Goal: Transaction & Acquisition: Purchase product/service

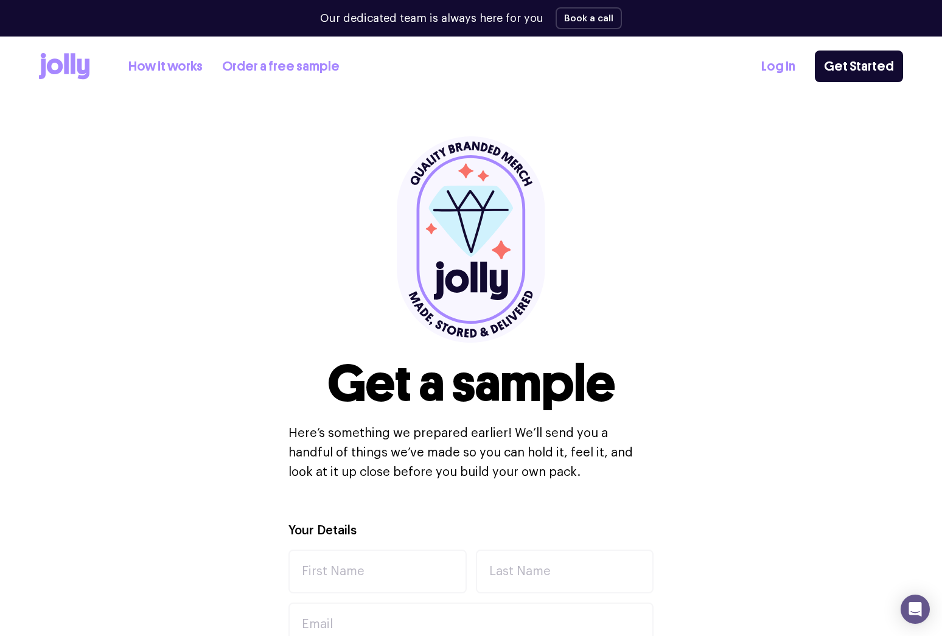
click at [151, 68] on link "How it works" at bounding box center [165, 67] width 74 height 20
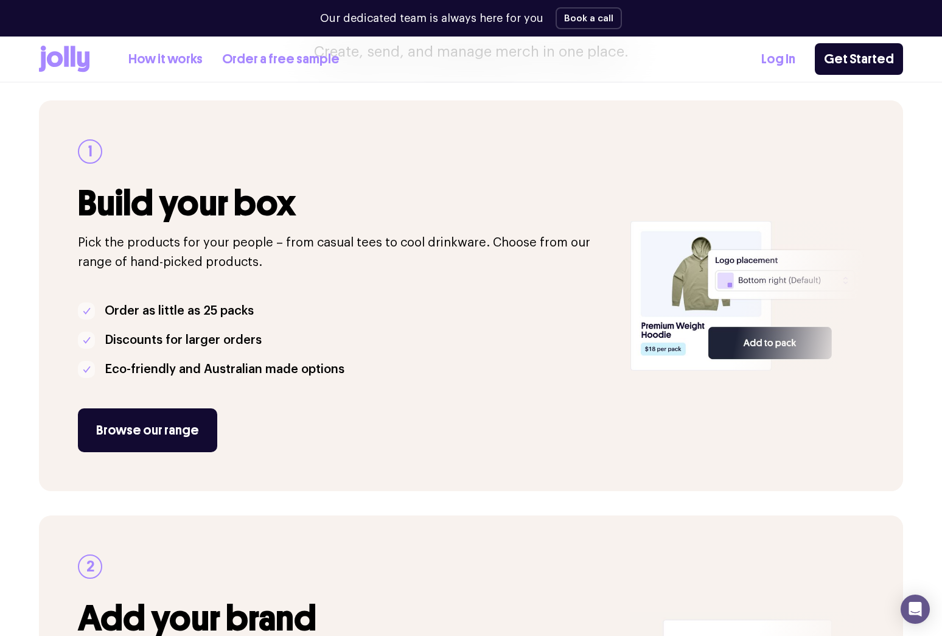
scroll to position [188, 0]
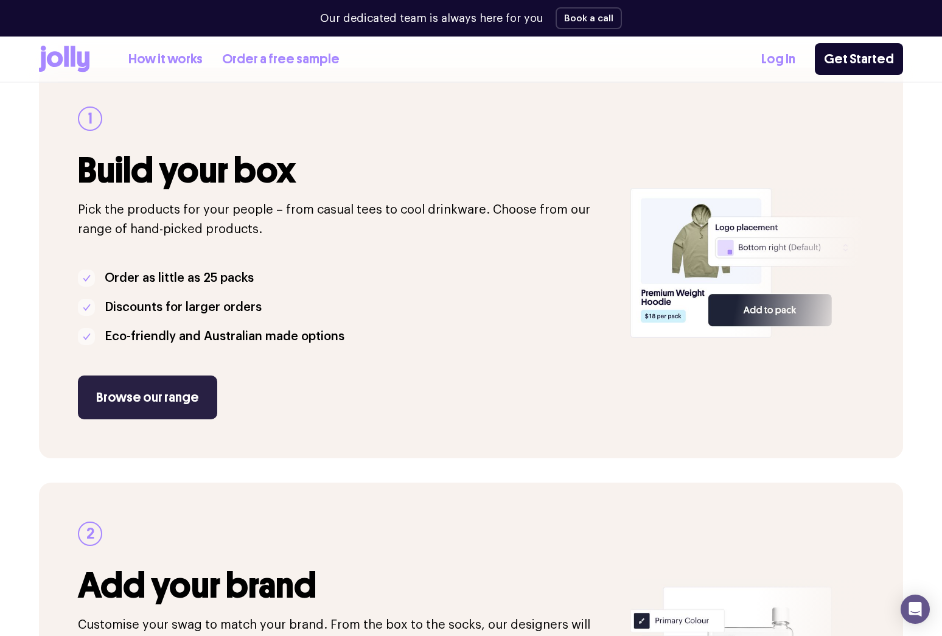
click at [119, 389] on link "Browse our range" at bounding box center [147, 398] width 139 height 44
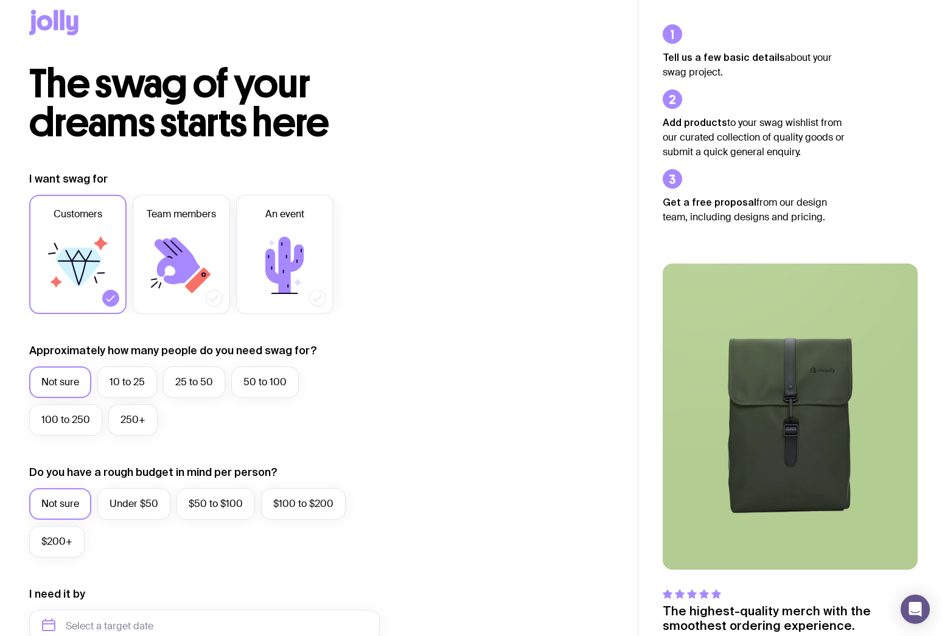
scroll to position [16, 0]
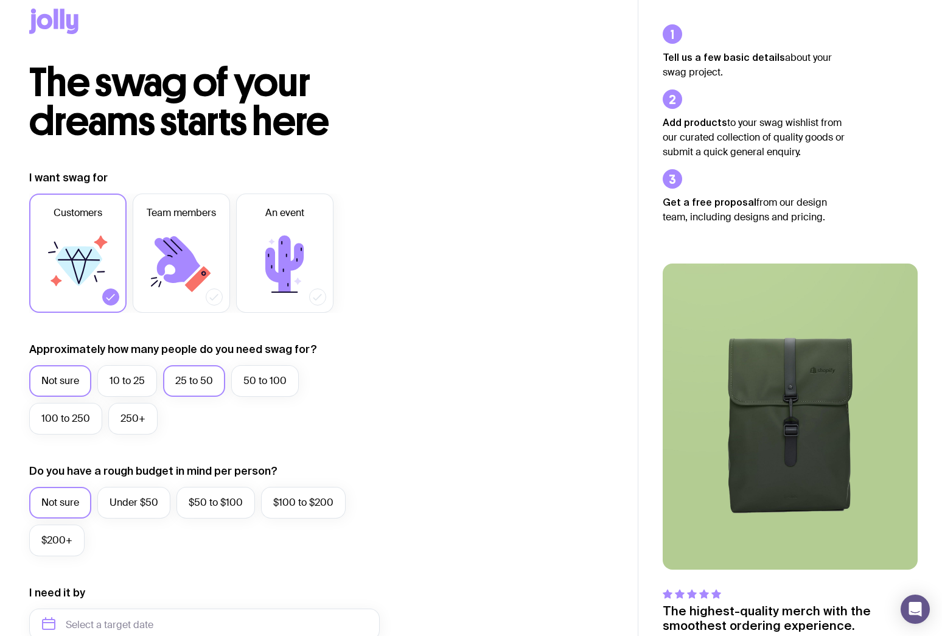
click at [194, 388] on label "25 to 50" at bounding box center [194, 381] width 62 height 32
click at [0, 0] on input "25 to 50" at bounding box center [0, 0] width 0 height 0
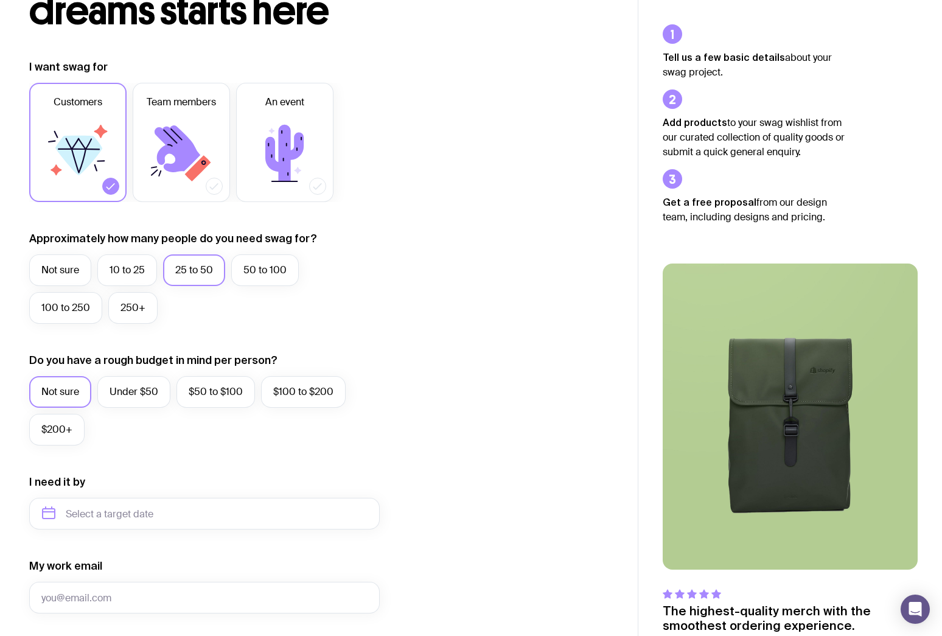
scroll to position [135, 0]
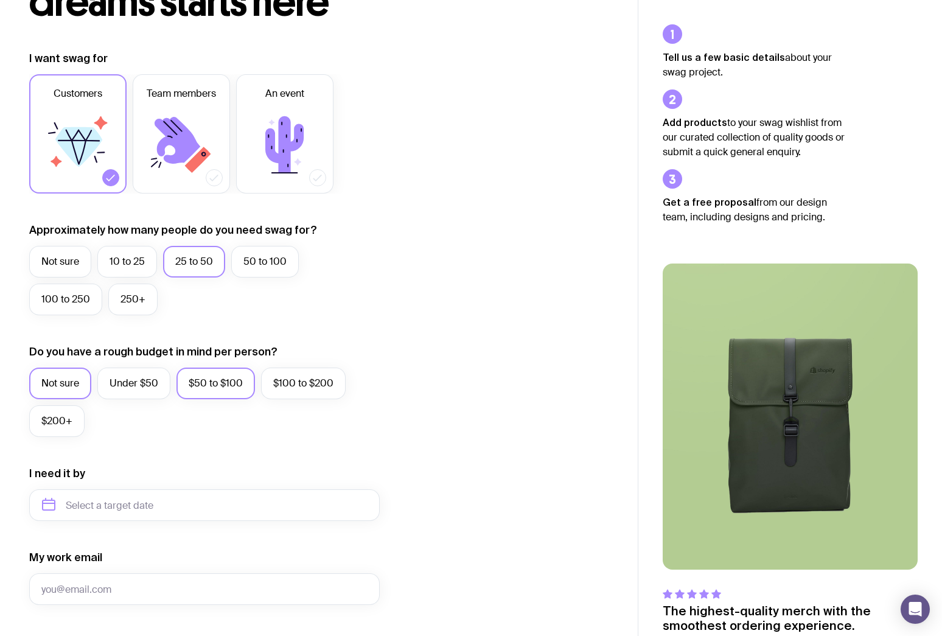
click at [211, 388] on label "$50 to $100" at bounding box center [215, 384] width 79 height 32
click at [0, 0] on input "$50 to $100" at bounding box center [0, 0] width 0 height 0
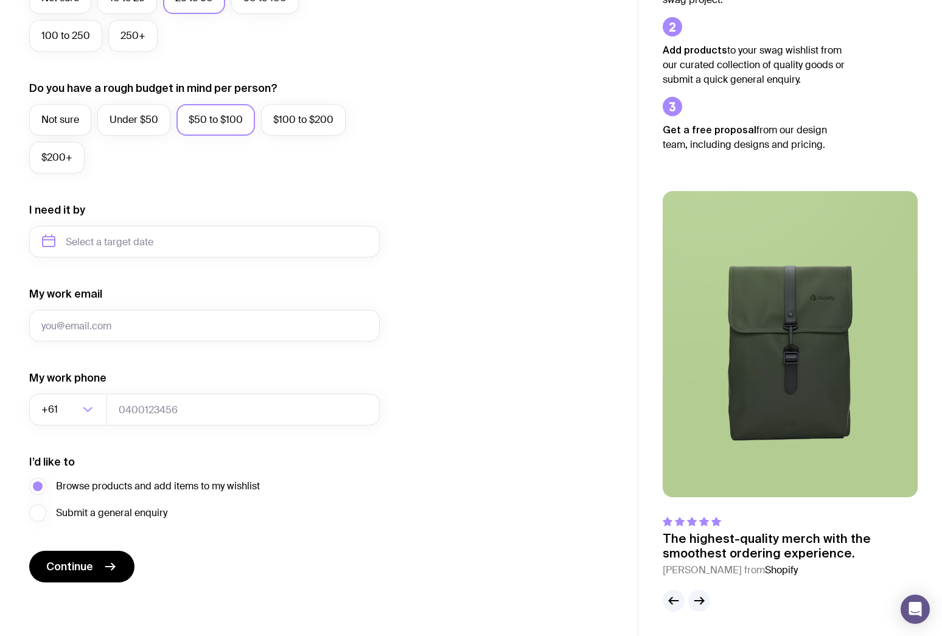
scroll to position [399, 0]
click at [68, 571] on span "Continue" at bounding box center [69, 566] width 47 height 15
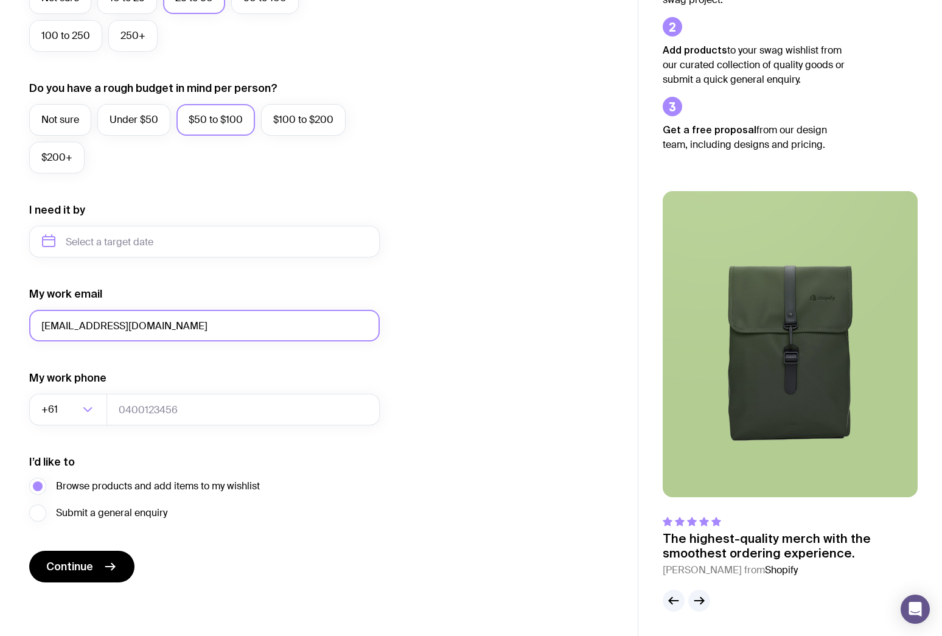
drag, startPoint x: 51, startPoint y: 327, endPoint x: 31, endPoint y: 327, distance: 20.1
click at [31, 327] on input "es@acremile.com.au" at bounding box center [204, 326] width 351 height 32
type input "marketing@acremile.com.au"
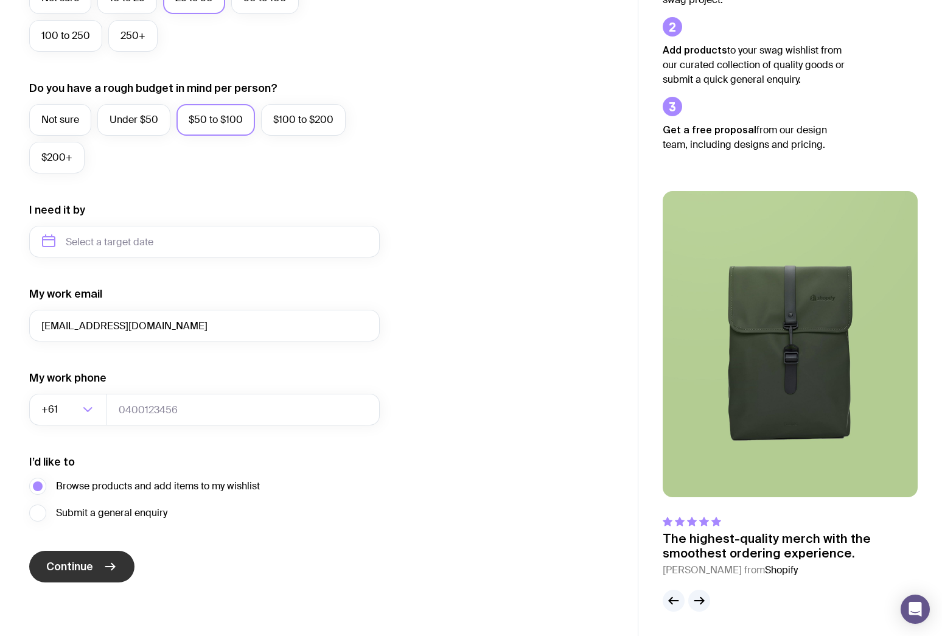
click at [95, 565] on button "Continue" at bounding box center [81, 567] width 105 height 32
type input "000000000"
click at [99, 565] on button "Continue" at bounding box center [81, 567] width 105 height 32
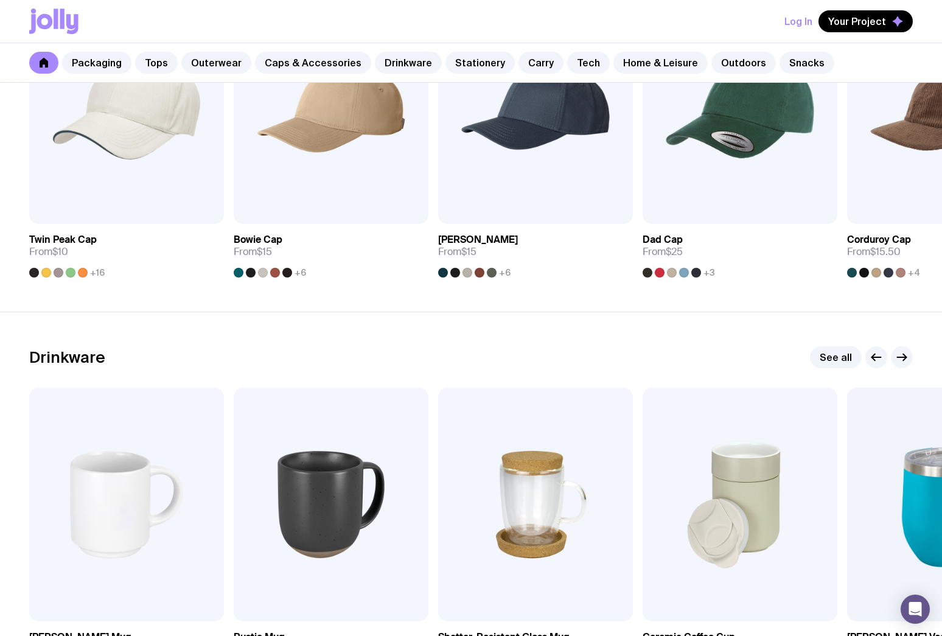
scroll to position [1526, 0]
click at [471, 68] on link "Stationery" at bounding box center [479, 63] width 69 height 22
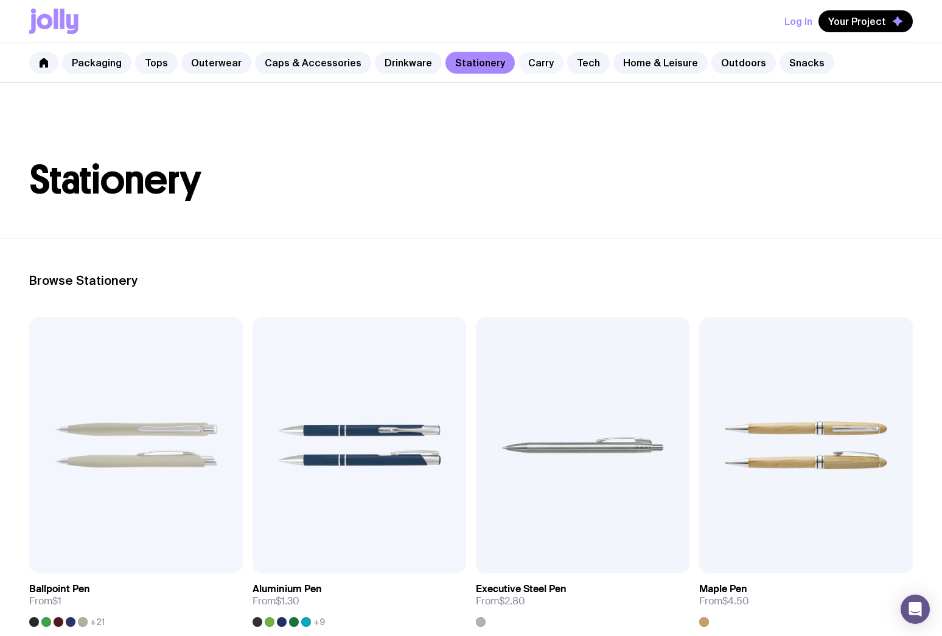
click at [519, 66] on link "Carry" at bounding box center [541, 63] width 45 height 22
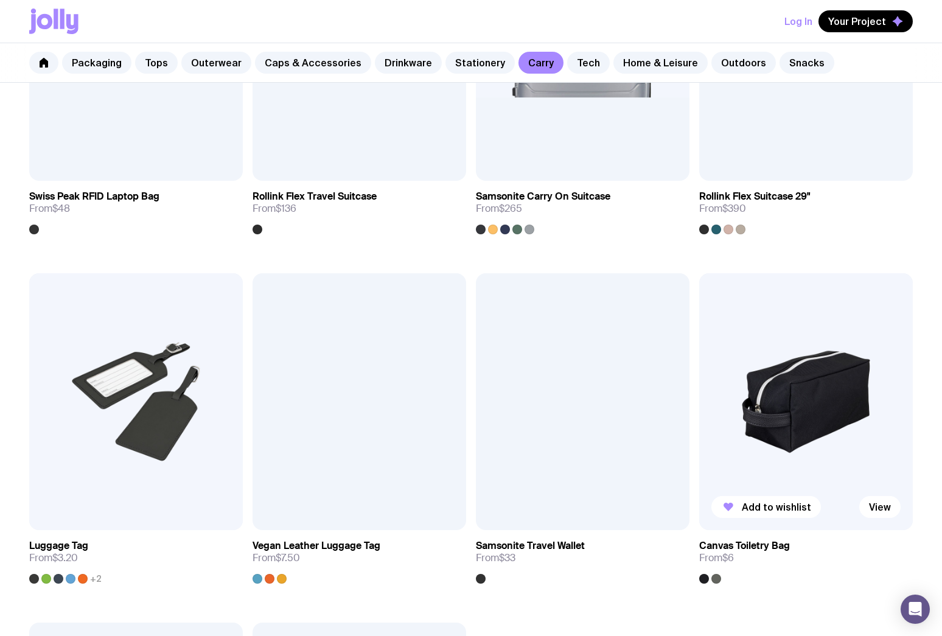
scroll to position [2469, 0]
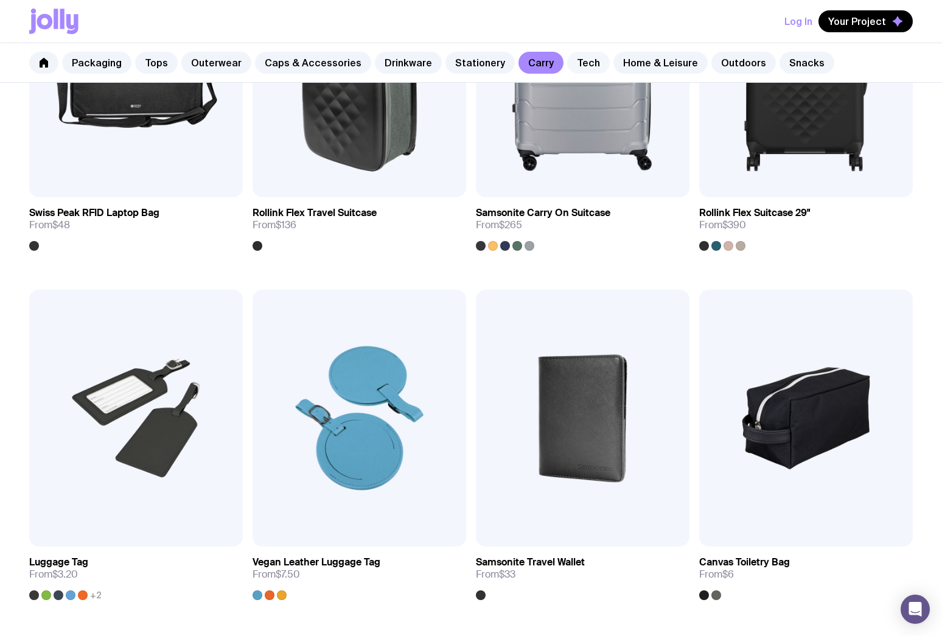
click at [567, 61] on link "Tech" at bounding box center [588, 63] width 43 height 22
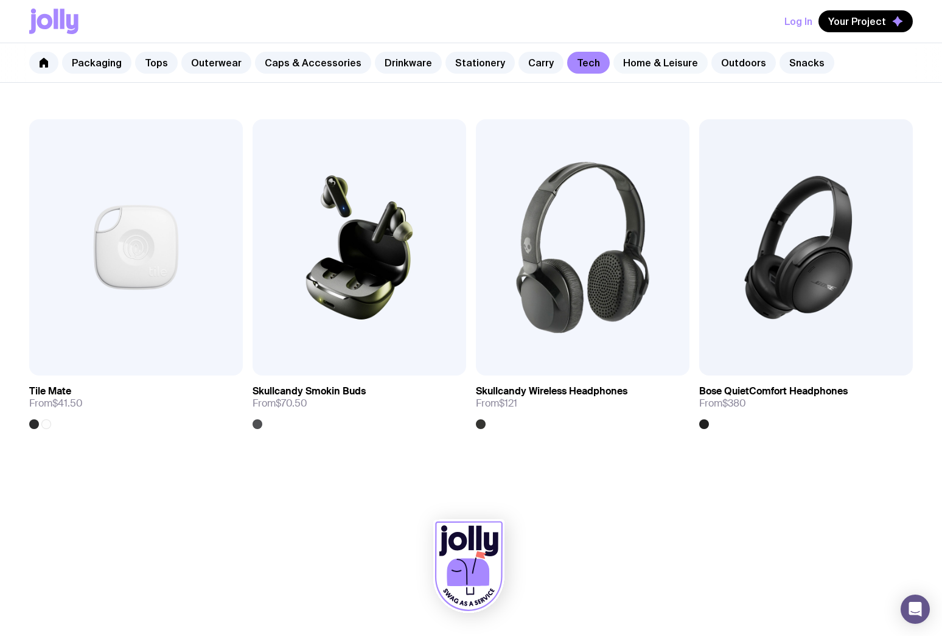
scroll to position [2286, 0]
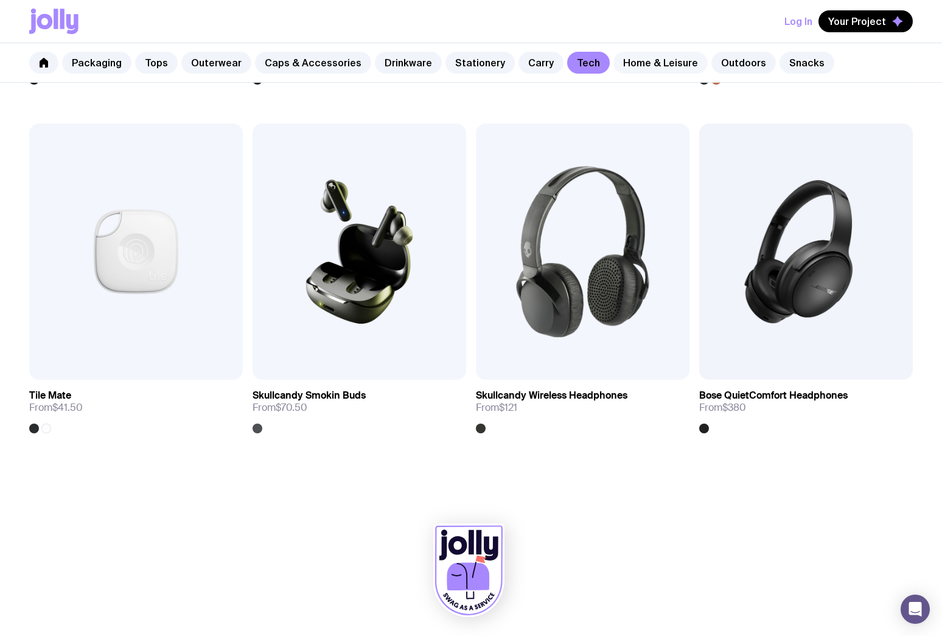
click at [626, 62] on link "Home & Leisure" at bounding box center [660, 63] width 94 height 22
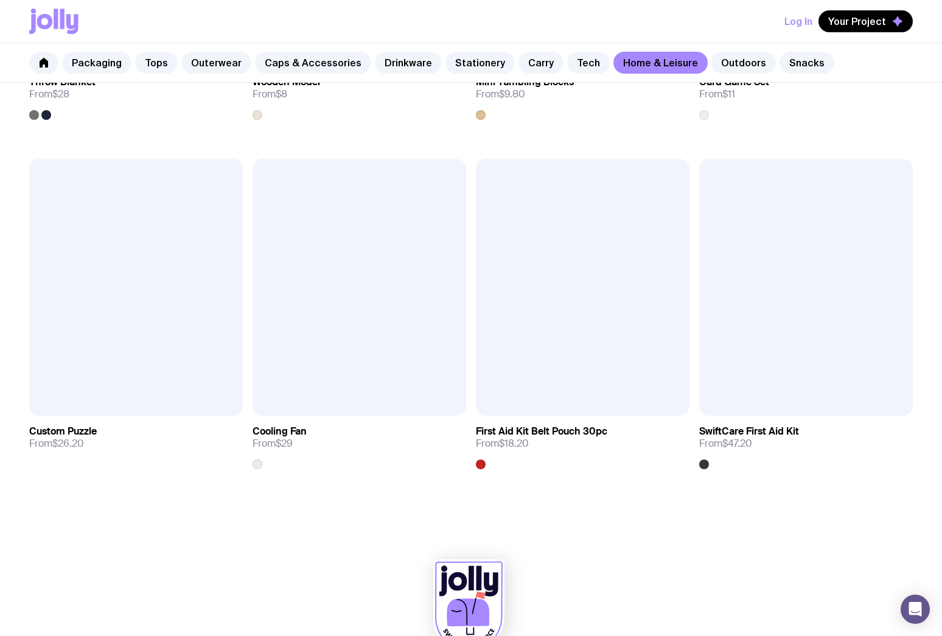
scroll to position [2601, 0]
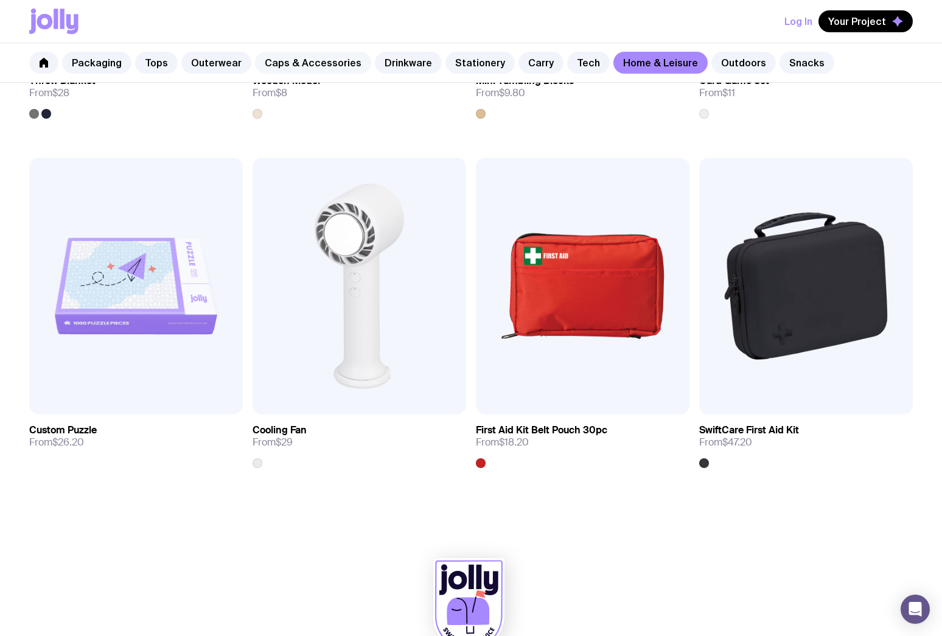
click at [320, 62] on link "Caps & Accessories" at bounding box center [313, 63] width 116 height 22
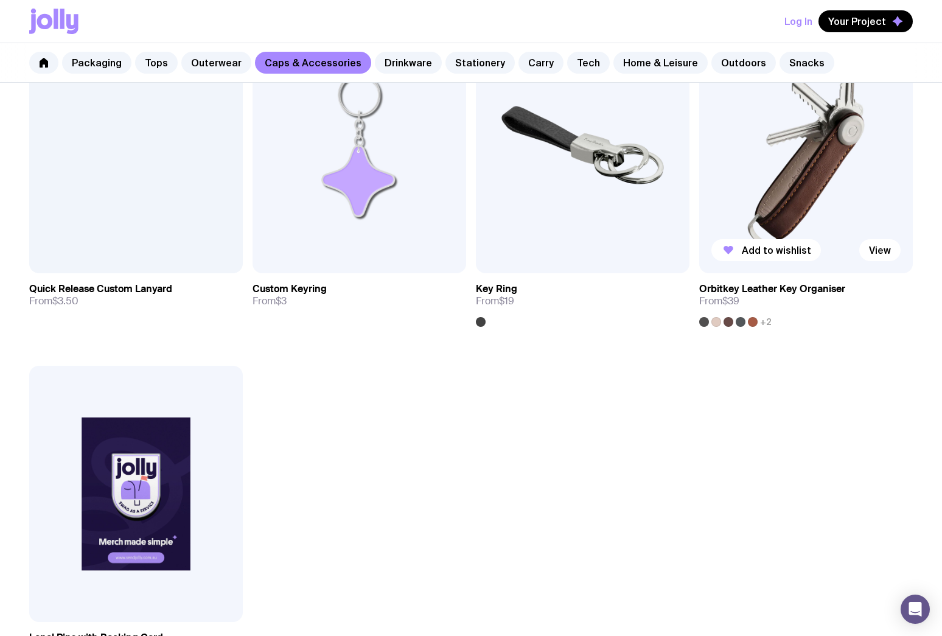
scroll to position [2127, 0]
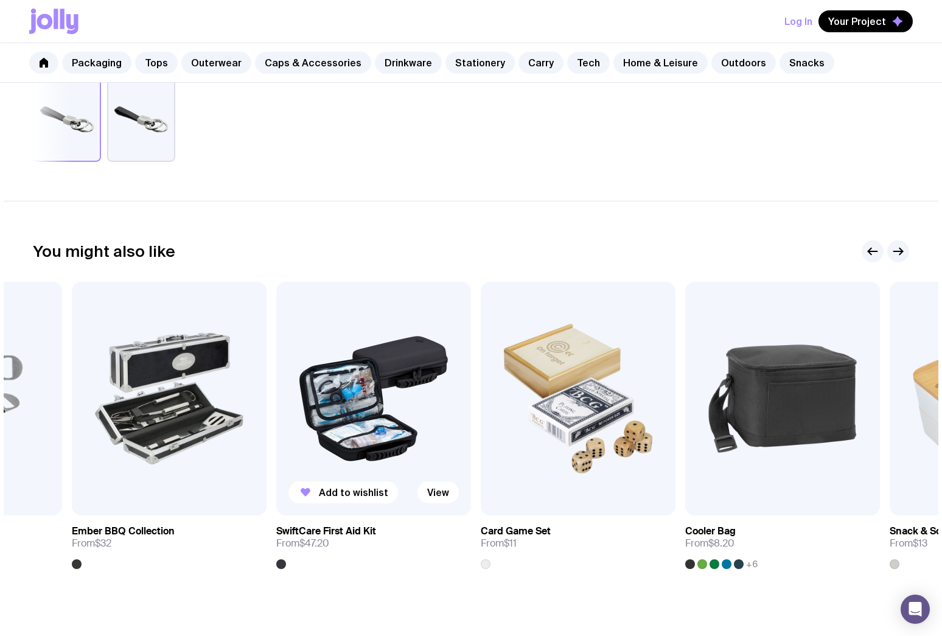
scroll to position [553, 0]
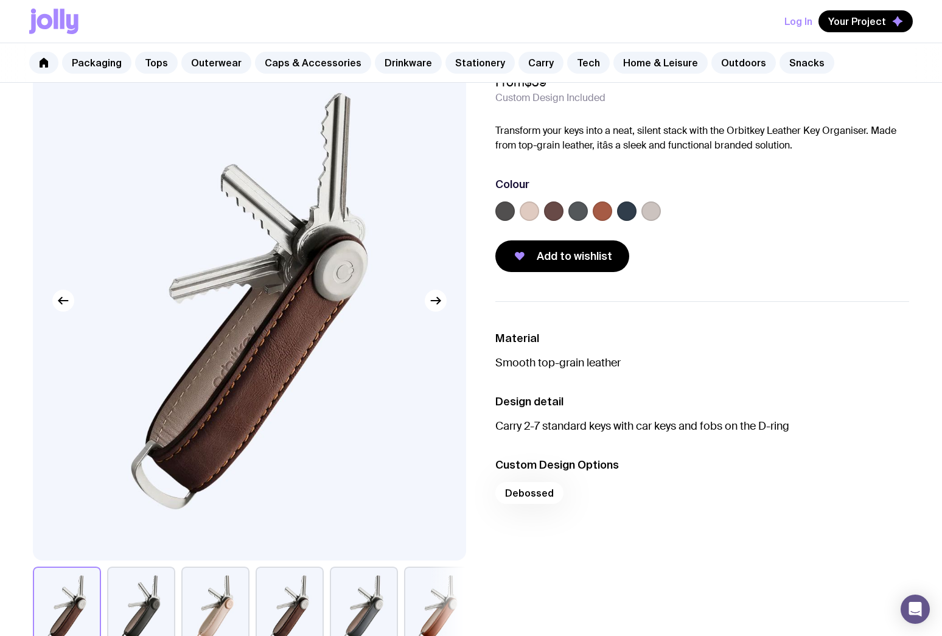
scroll to position [64, 0]
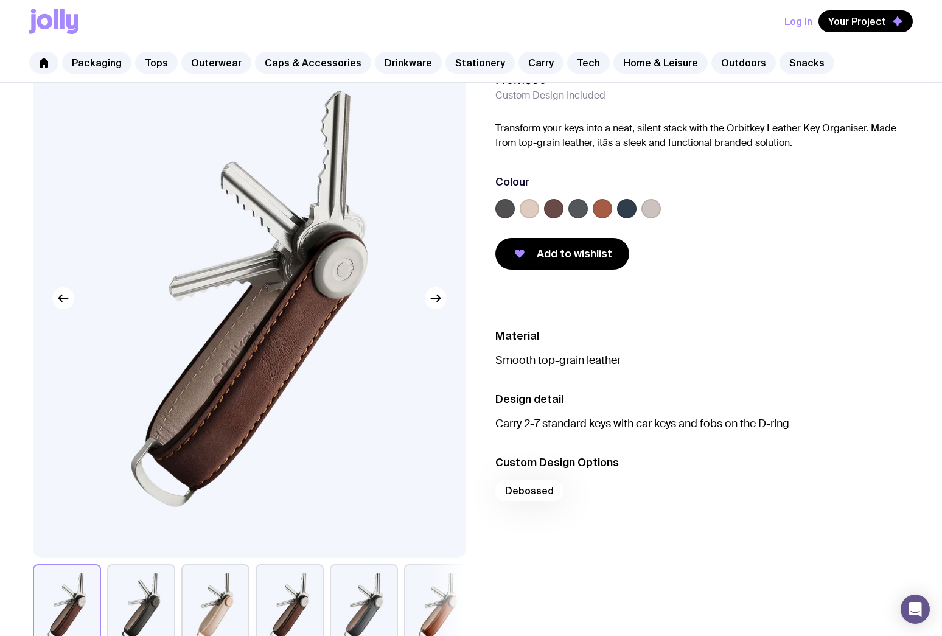
click at [746, 270] on div "Orbitkey Leather Key Organiser From $39 Custom Design Included Transform your k…" at bounding box center [471, 343] width 935 height 611
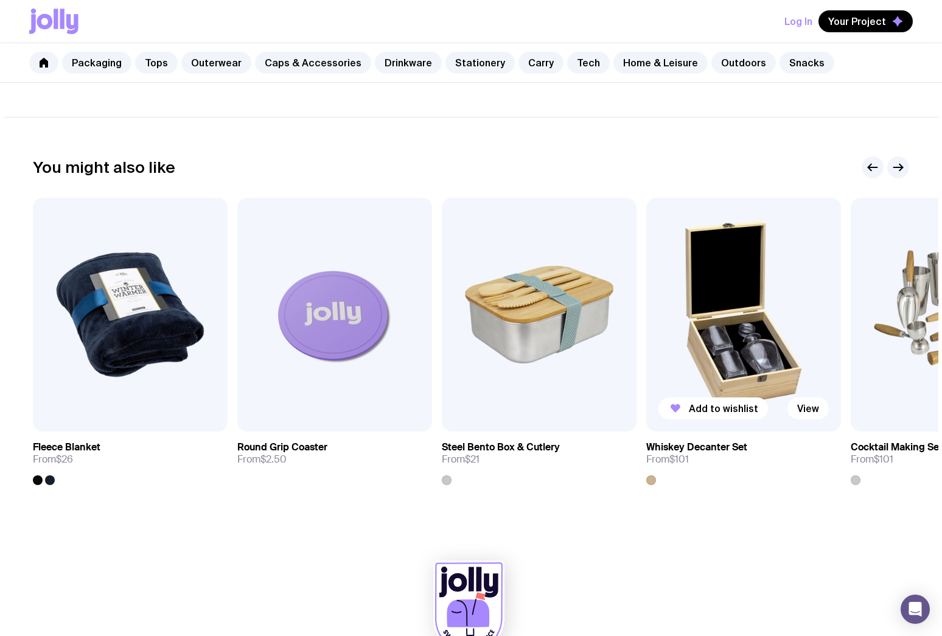
scroll to position [634, 0]
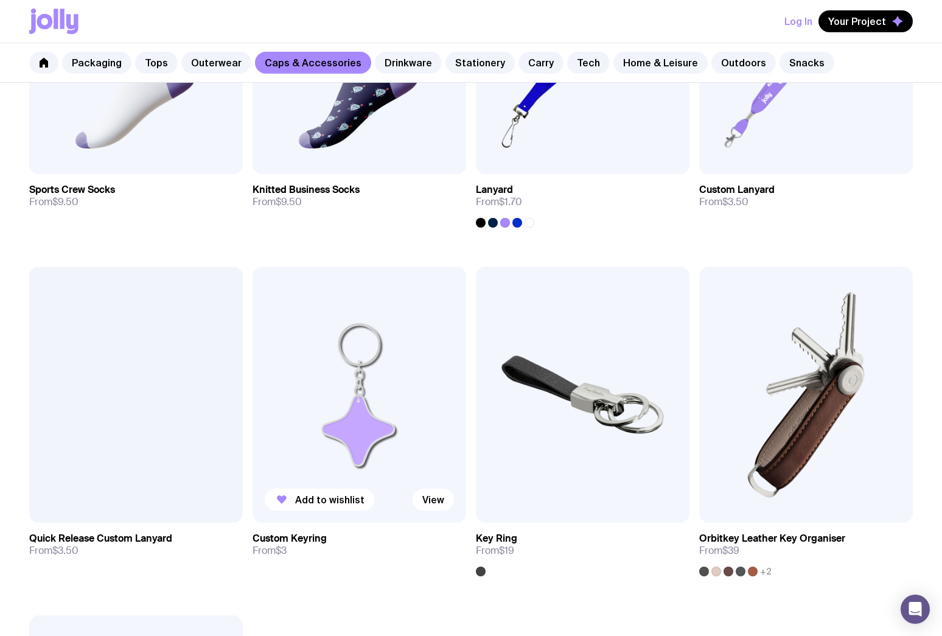
scroll to position [1795, 0]
click at [388, 7] on div "Log In Your Project" at bounding box center [471, 21] width 884 height 43
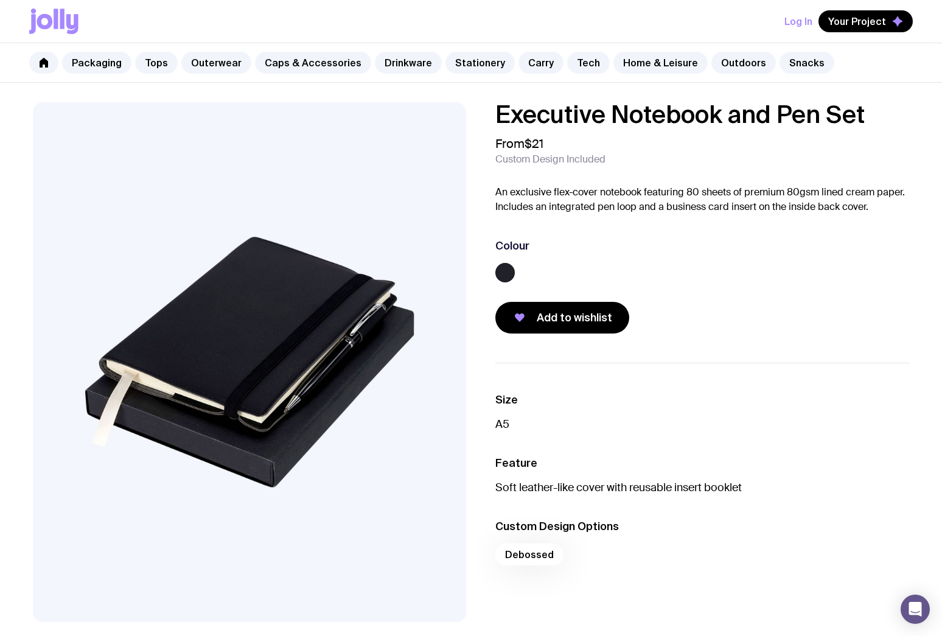
click at [840, 245] on div "Colour" at bounding box center [702, 246] width 414 height 15
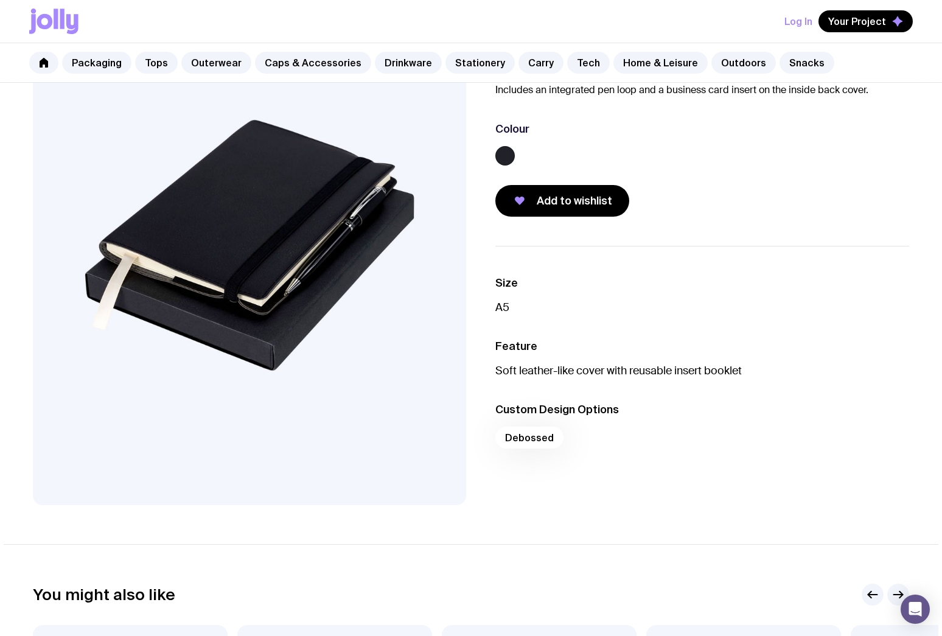
scroll to position [131, 0]
